Goal: Information Seeking & Learning: Find specific fact

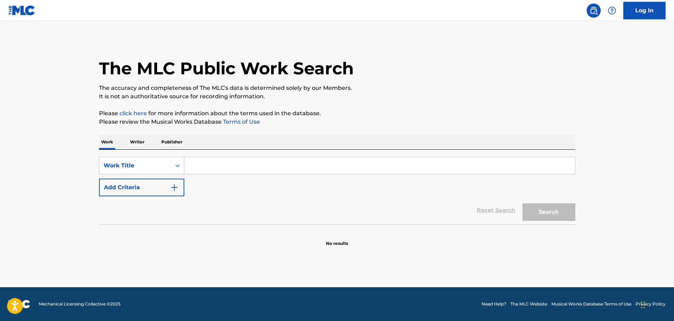
click at [230, 167] on input "Search Form" at bounding box center [379, 165] width 391 height 17
paste input "Don't Cry Daddy"
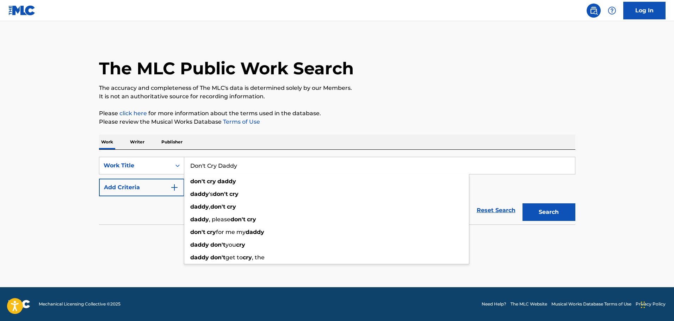
type input "Don't Cry Daddy"
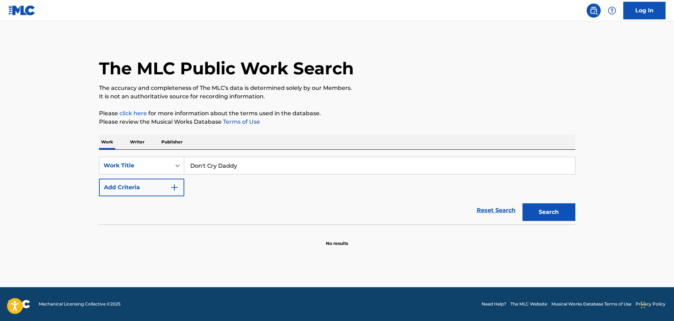
click at [171, 185] on img "Search Form" at bounding box center [174, 187] width 8 height 8
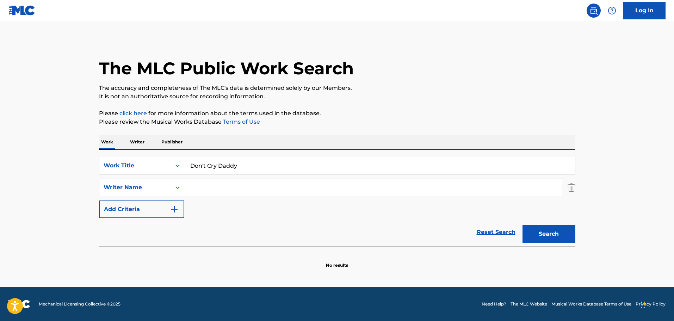
click at [209, 183] on input "Search Form" at bounding box center [373, 187] width 378 height 17
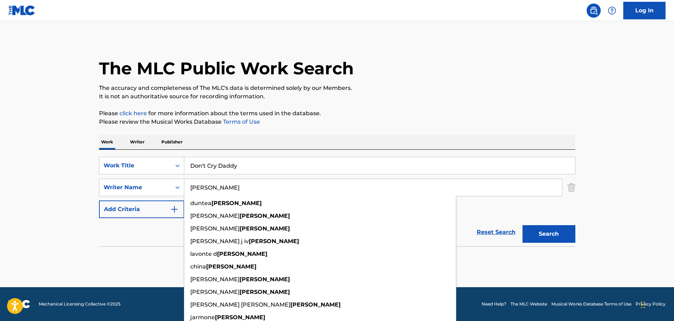
type input "[PERSON_NAME]"
click at [522, 225] on button "Search" at bounding box center [548, 234] width 53 height 18
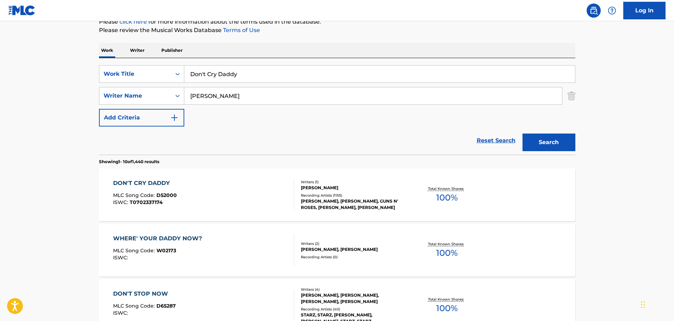
scroll to position [106, 0]
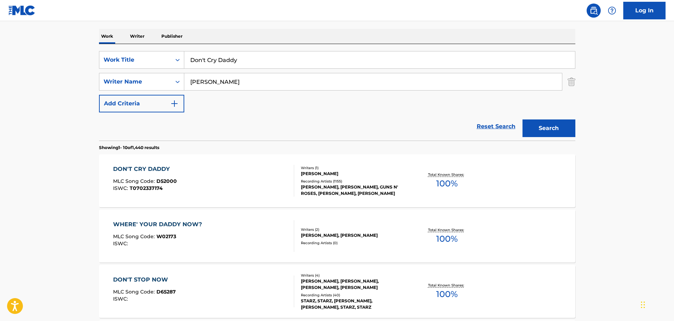
click at [373, 170] on div "[PERSON_NAME]" at bounding box center [354, 173] width 106 height 6
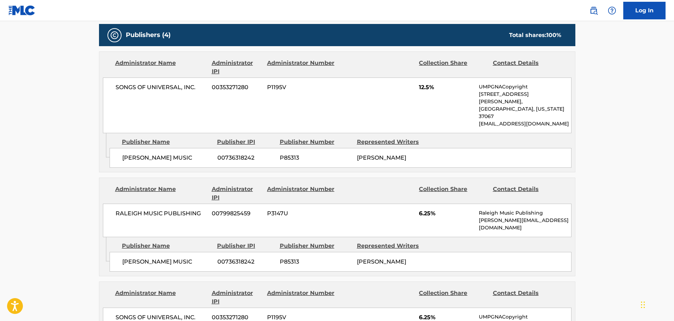
scroll to position [387, 0]
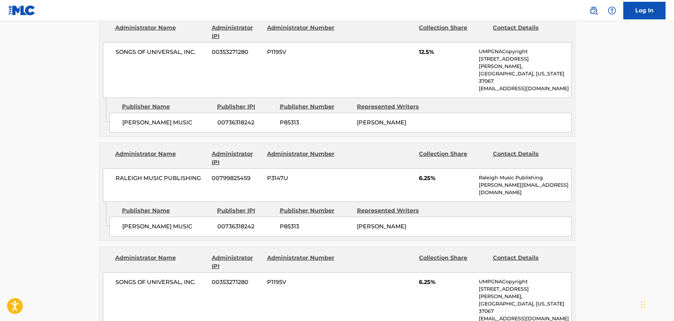
click at [198, 49] on span "SONGS OF UNIVERSAL, INC." at bounding box center [161, 52] width 91 height 8
drag, startPoint x: 187, startPoint y: 108, endPoint x: 119, endPoint y: 108, distance: 68.3
click at [119, 113] on div "[PERSON_NAME] MUSIC 00736318242 P85313 [PERSON_NAME]" at bounding box center [341, 123] width 462 height 20
copy span "[PERSON_NAME] MUSIC"
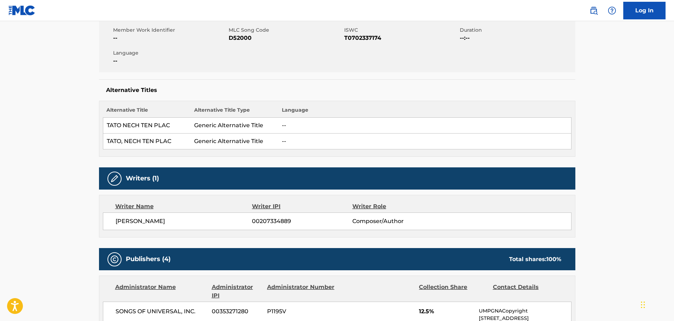
scroll to position [0, 0]
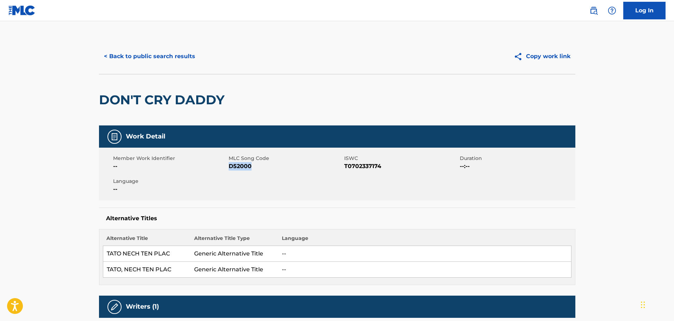
drag, startPoint x: 253, startPoint y: 164, endPoint x: 229, endPoint y: 164, distance: 23.9
click at [229, 164] on span "D52000" at bounding box center [286, 166] width 114 height 8
copy span "D52000"
